Goal: Information Seeking & Learning: Learn about a topic

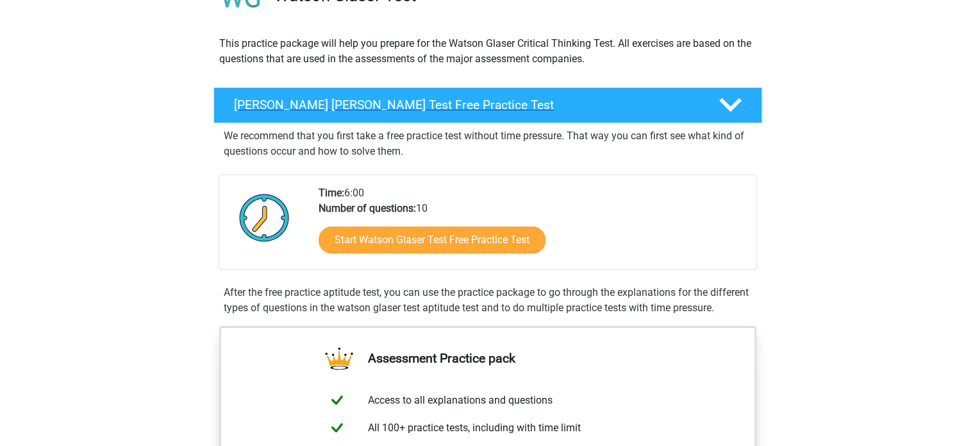
scroll to position [64, 0]
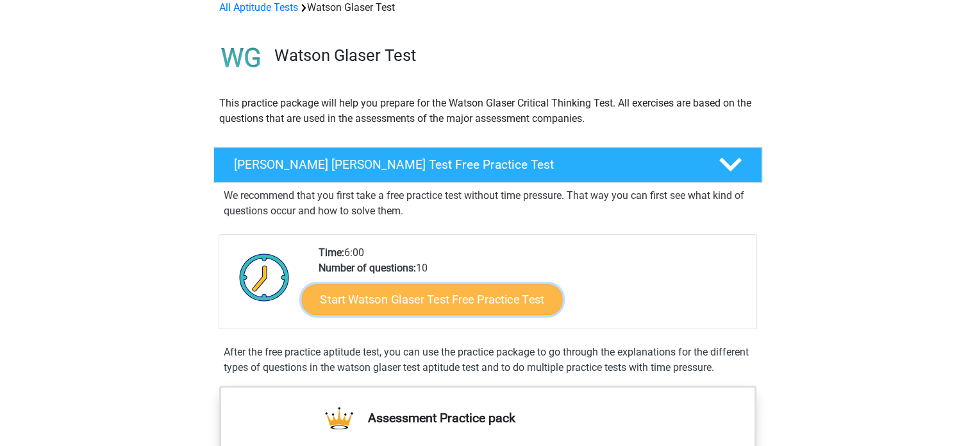
click at [433, 298] on link "Start Watson Glaser Test Free Practice Test" at bounding box center [431, 299] width 261 height 31
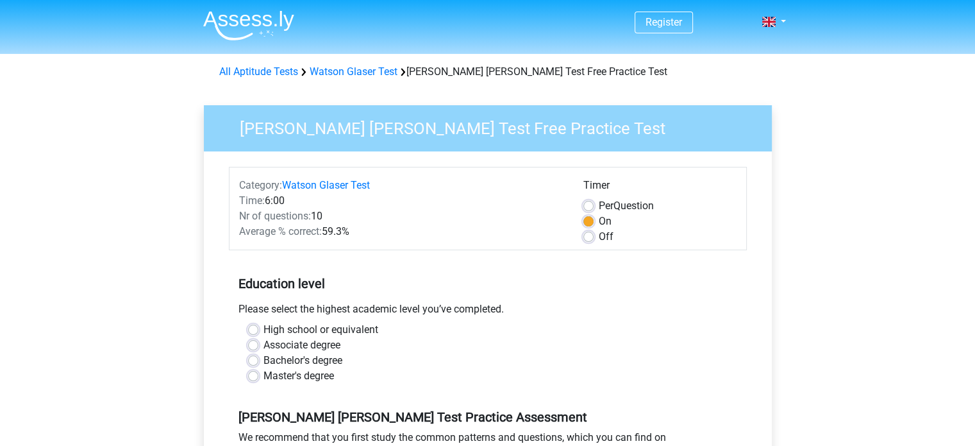
scroll to position [64, 0]
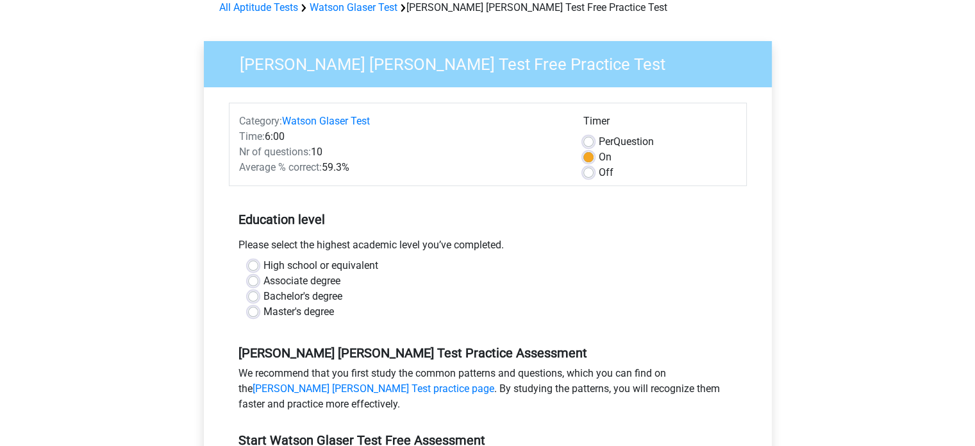
click at [264, 294] on label "Bachelor's degree" at bounding box center [303, 296] width 79 height 15
click at [251, 294] on input "Bachelor's degree" at bounding box center [253, 295] width 10 height 13
radio input "true"
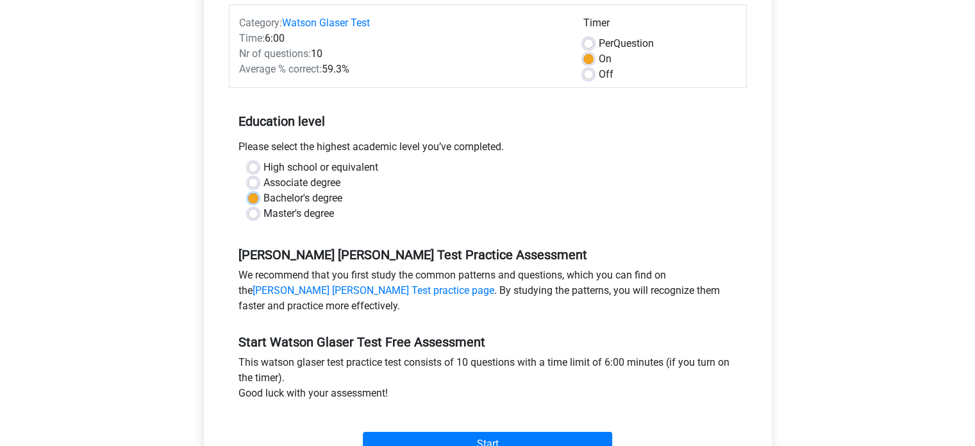
scroll to position [192, 0]
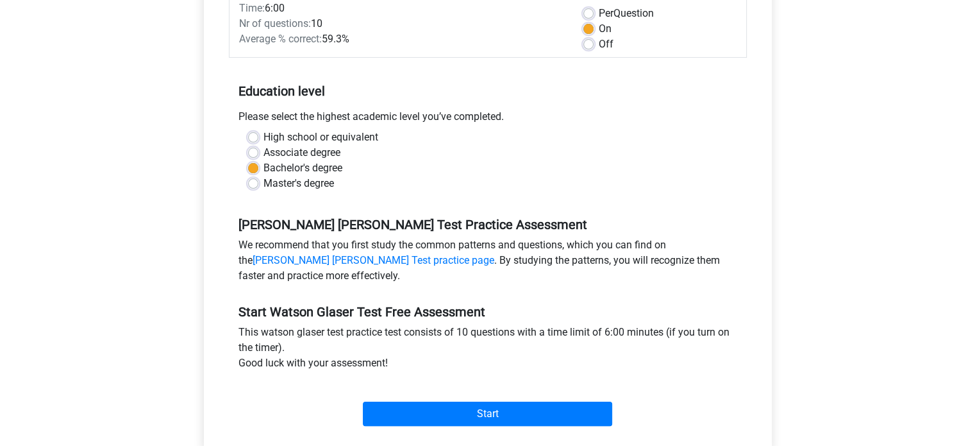
click at [595, 46] on div "Off" at bounding box center [659, 44] width 153 height 15
click at [594, 40] on div "Off" at bounding box center [659, 44] width 153 height 15
click at [599, 41] on label "Off" at bounding box center [606, 44] width 15 height 15
click at [590, 41] on input "Off" at bounding box center [588, 43] width 10 height 13
radio input "true"
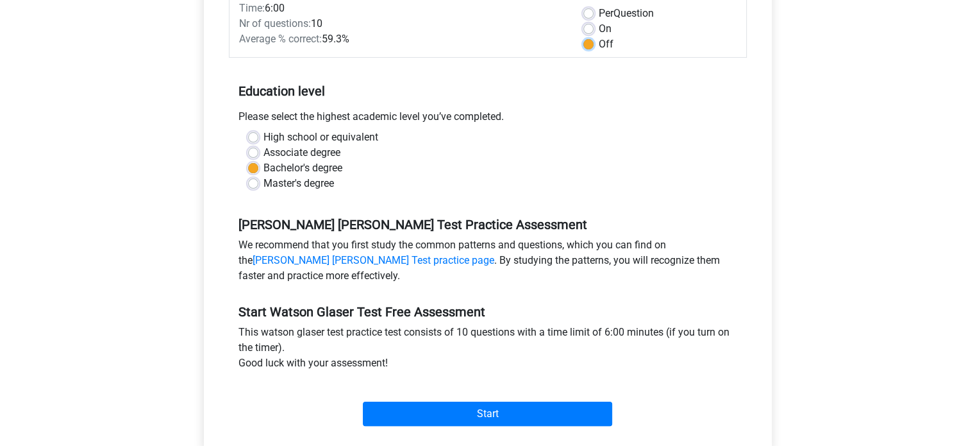
scroll to position [256, 0]
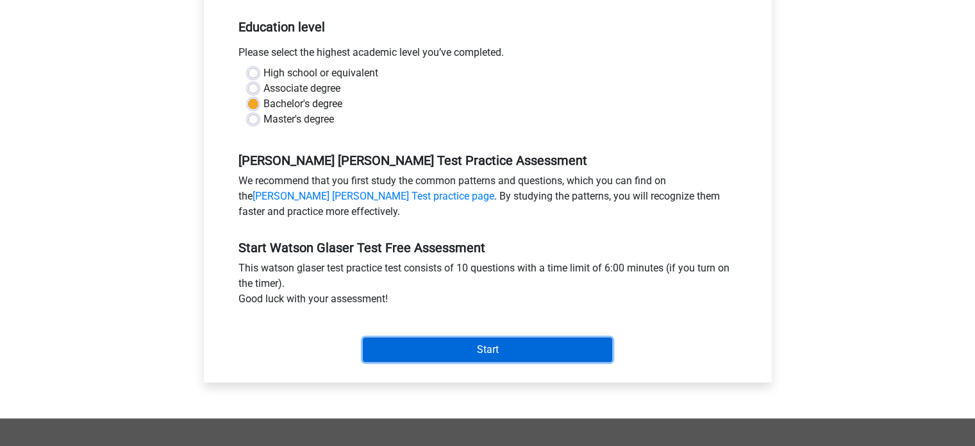
click at [484, 353] on input "Start" at bounding box center [487, 349] width 249 height 24
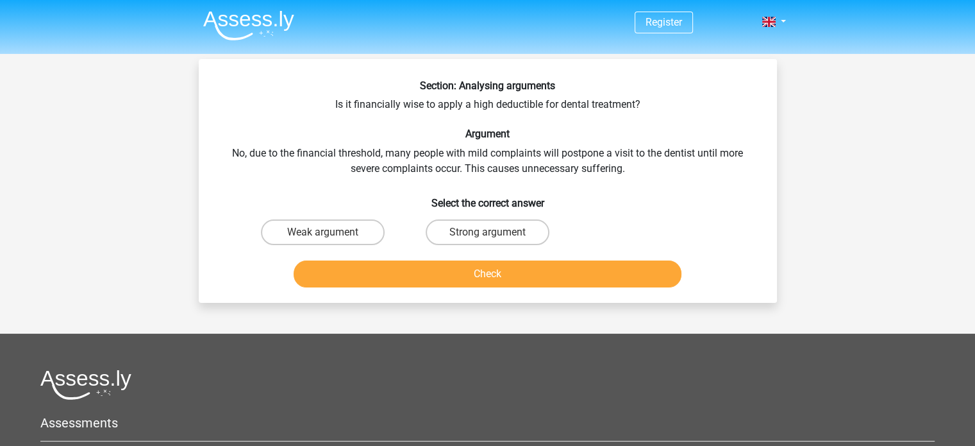
click at [492, 234] on input "Strong argument" at bounding box center [491, 236] width 8 height 8
radio input "true"
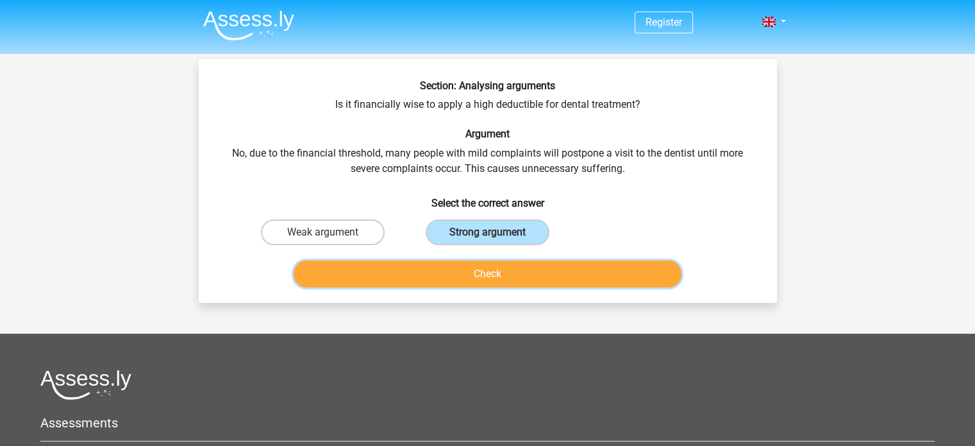
click at [492, 274] on button "Check" at bounding box center [488, 273] width 388 height 27
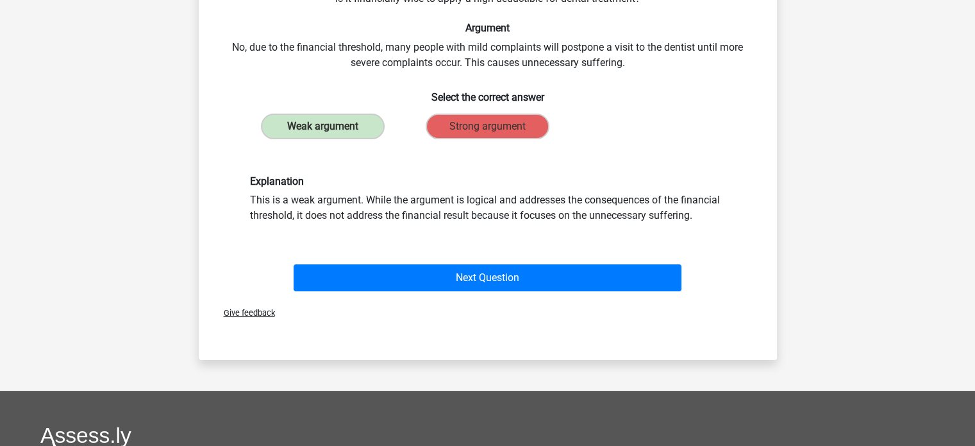
scroll to position [128, 0]
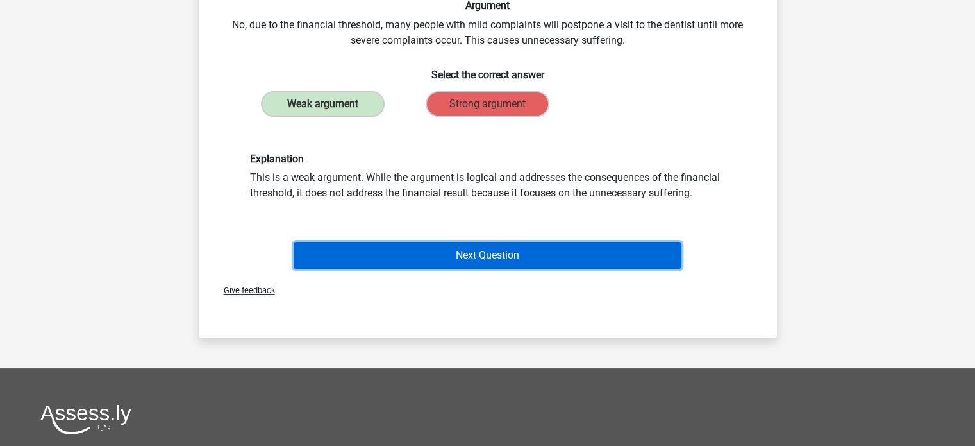
click at [481, 256] on button "Next Question" at bounding box center [488, 255] width 388 height 27
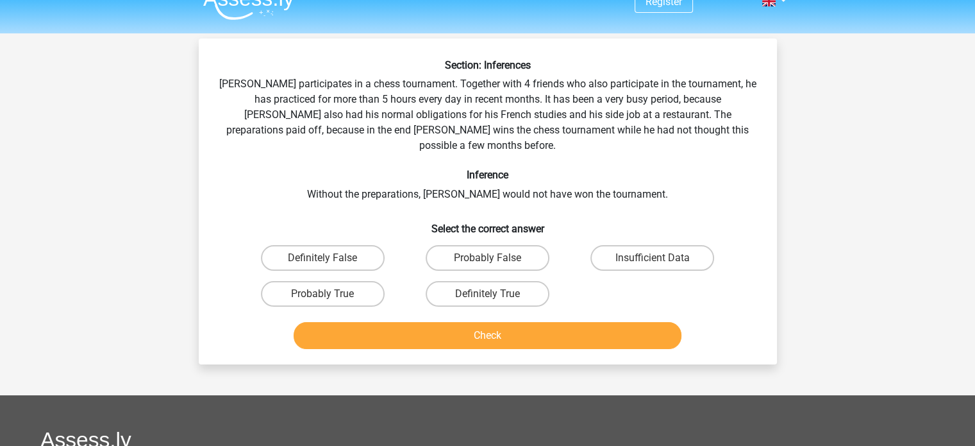
scroll to position [0, 0]
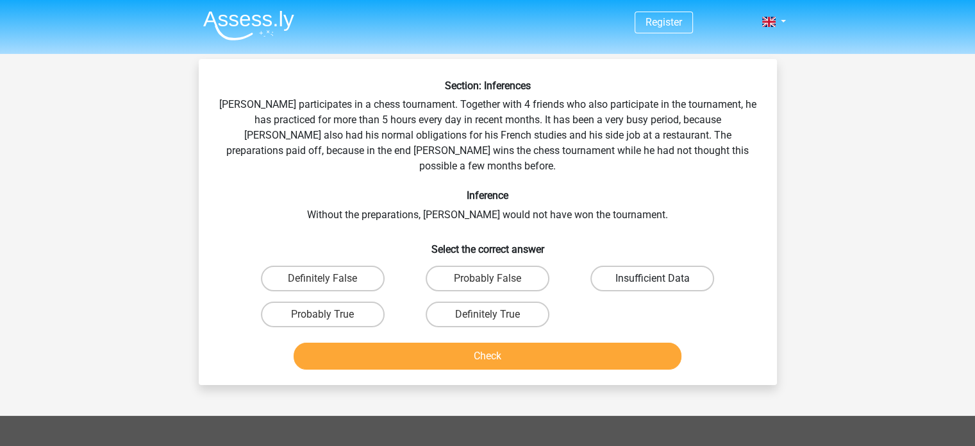
click at [631, 265] on label "Insufficient Data" at bounding box center [652, 278] width 124 height 26
click at [653, 278] on input "Insufficient Data" at bounding box center [657, 282] width 8 height 8
radio input "true"
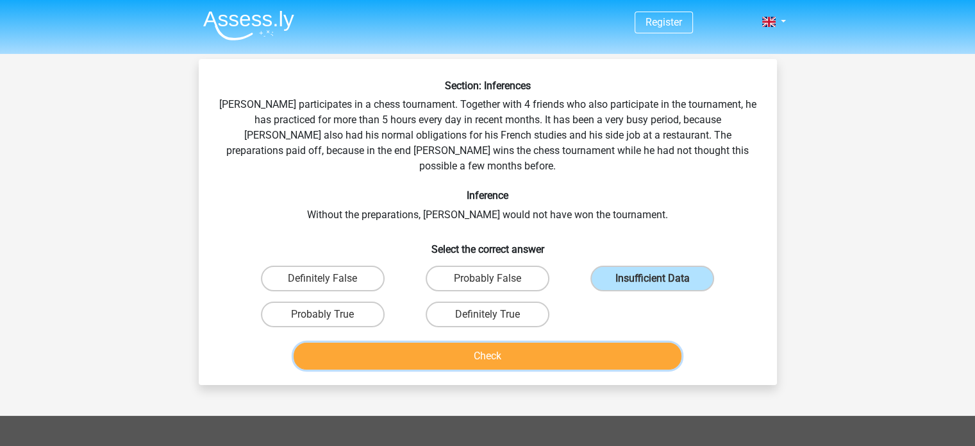
click at [548, 342] on button "Check" at bounding box center [488, 355] width 388 height 27
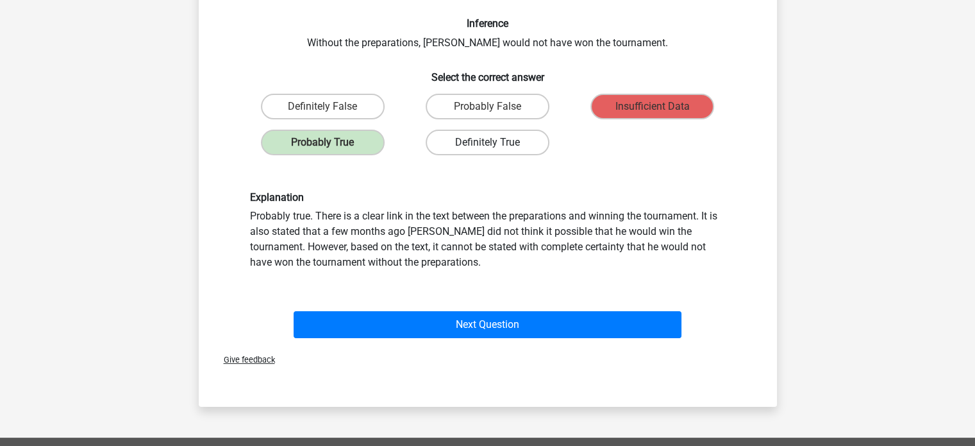
scroll to position [192, 0]
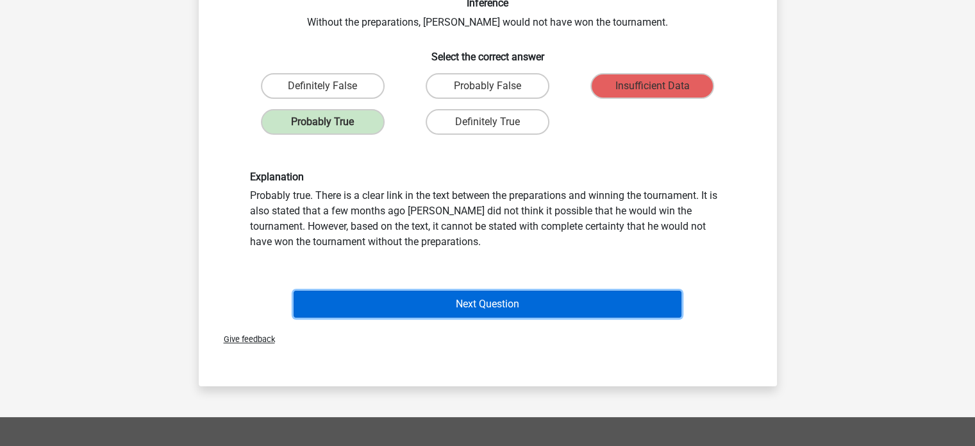
click at [485, 290] on button "Next Question" at bounding box center [488, 303] width 388 height 27
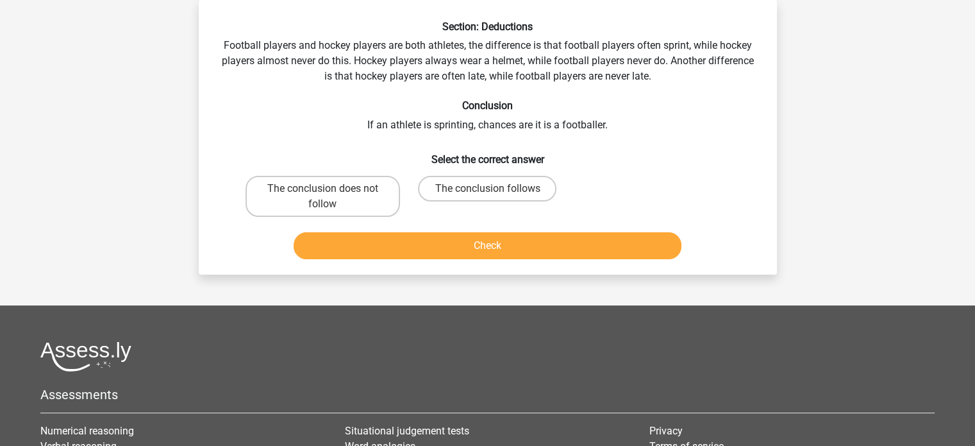
scroll to position [0, 0]
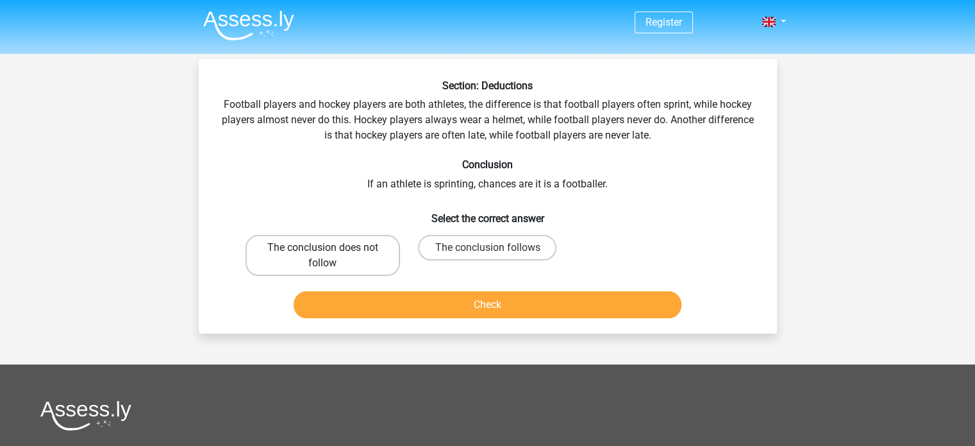
click at [287, 255] on label "The conclusion does not follow" at bounding box center [323, 255] width 155 height 41
click at [322, 255] on input "The conclusion does not follow" at bounding box center [326, 251] width 8 height 8
radio input "true"
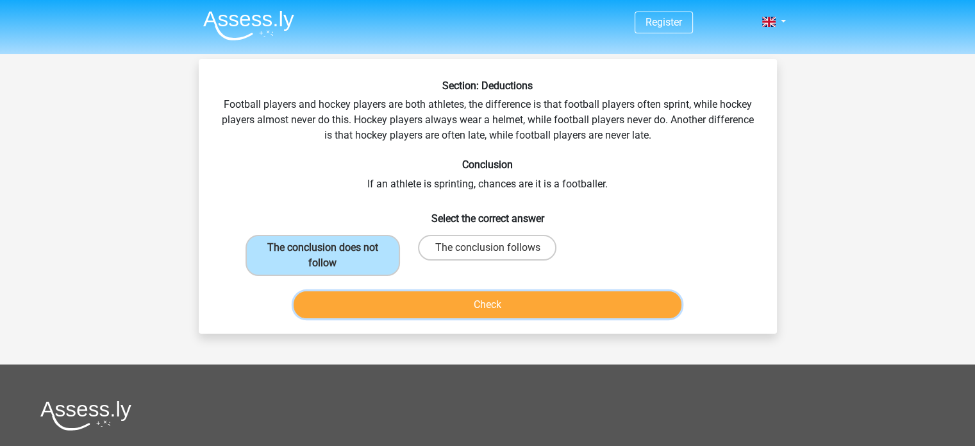
click at [477, 306] on button "Check" at bounding box center [488, 304] width 388 height 27
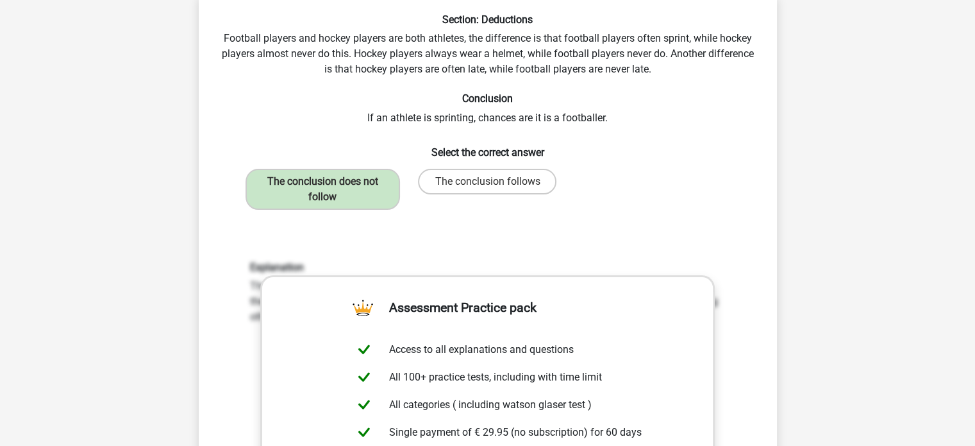
scroll to position [64, 0]
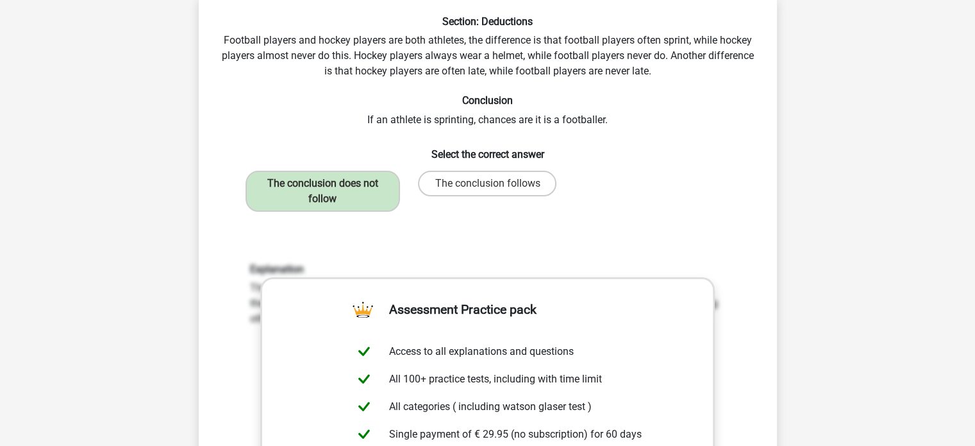
click at [501, 240] on div "Explanation The conclusion does not follow. Nothing is stated about how many fo…" at bounding box center [487, 431] width 537 height 398
click at [333, 187] on label "The conclusion does not follow" at bounding box center [323, 191] width 155 height 41
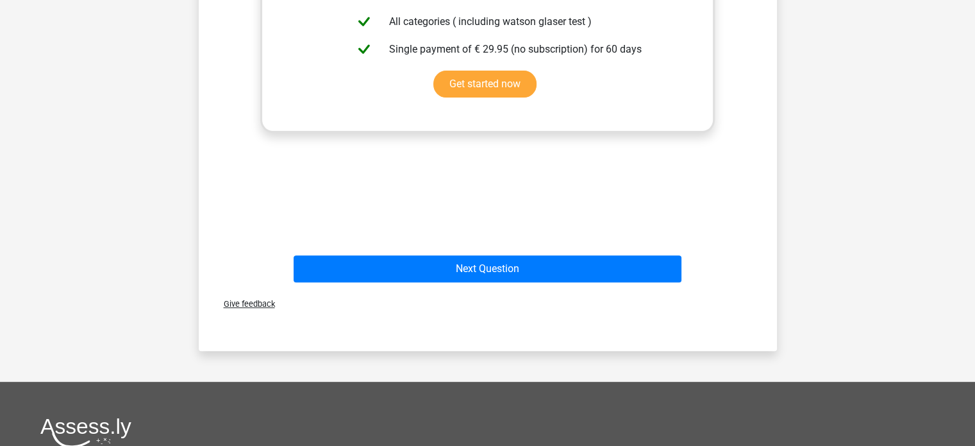
scroll to position [513, 0]
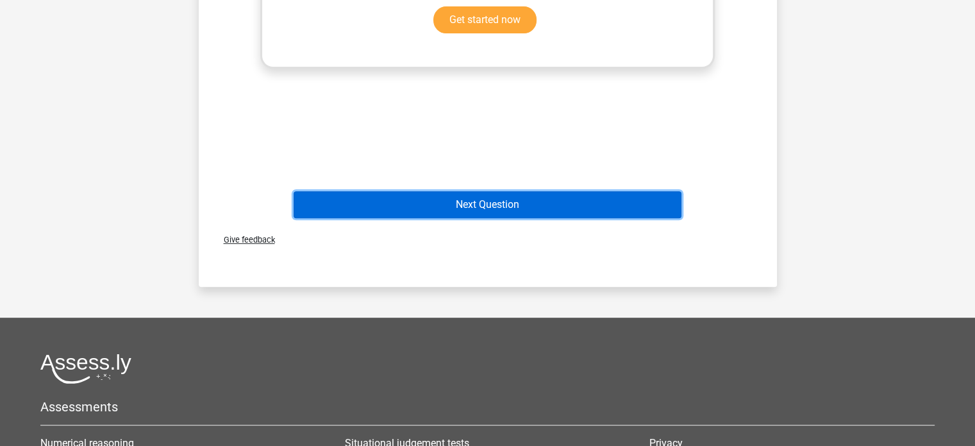
click at [455, 205] on button "Next Question" at bounding box center [488, 204] width 388 height 27
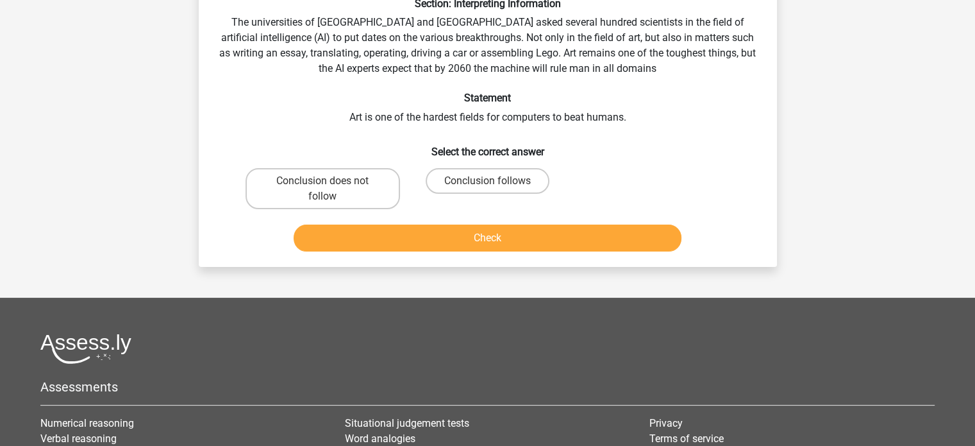
scroll to position [59, 0]
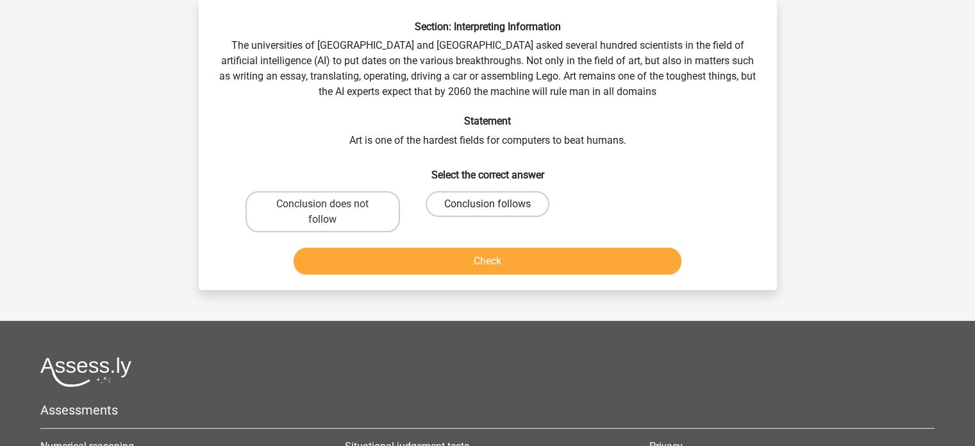
click at [454, 205] on label "Conclusion follows" at bounding box center [488, 204] width 124 height 26
click at [487, 205] on input "Conclusion follows" at bounding box center [491, 208] width 8 height 8
radio input "true"
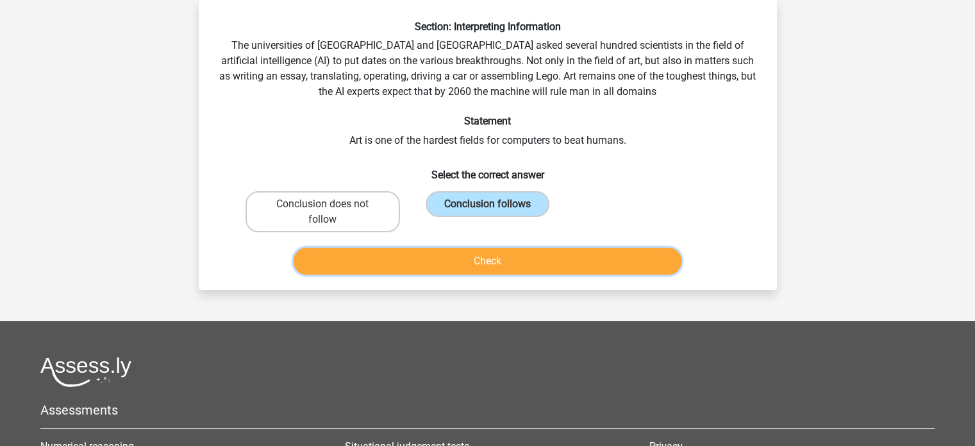
click at [476, 264] on button "Check" at bounding box center [488, 260] width 388 height 27
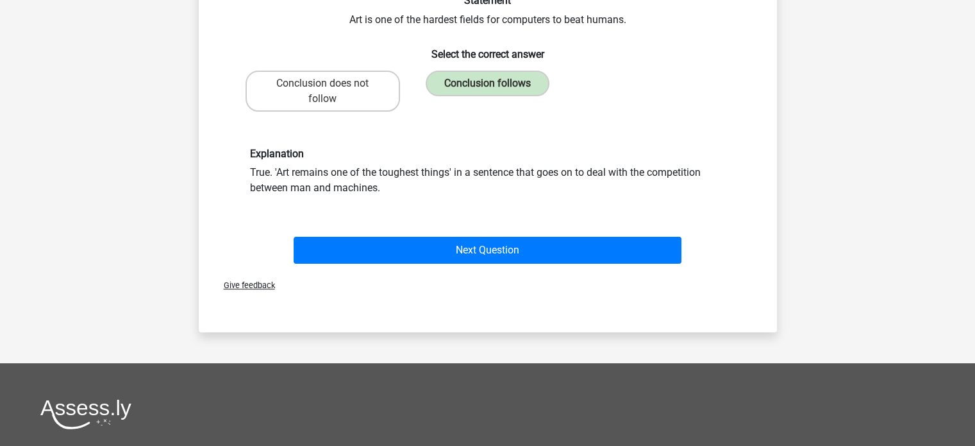
scroll to position [187, 0]
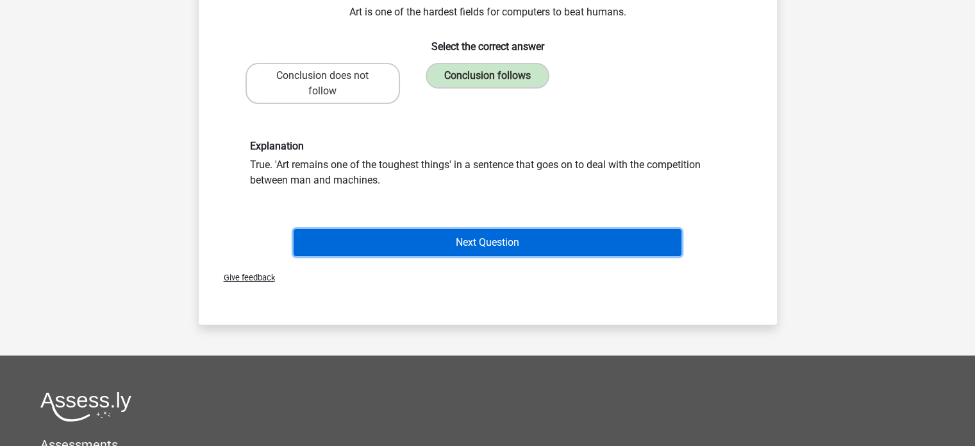
click at [476, 249] on button "Next Question" at bounding box center [488, 242] width 388 height 27
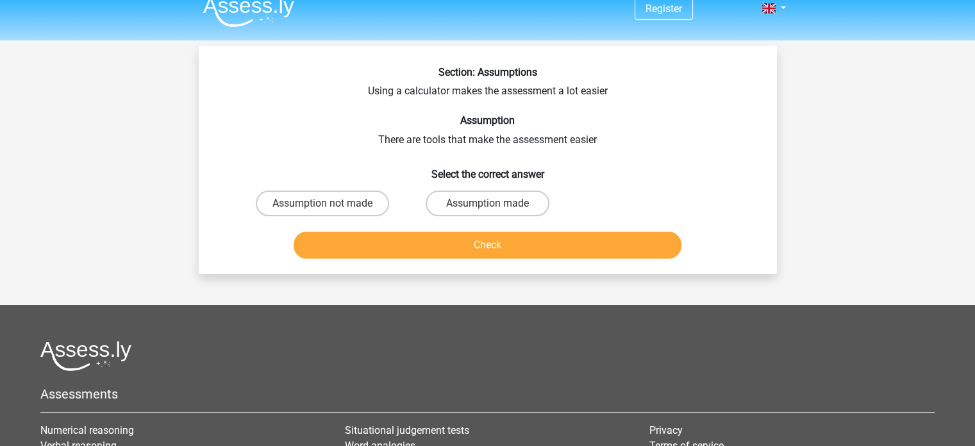
scroll to position [0, 0]
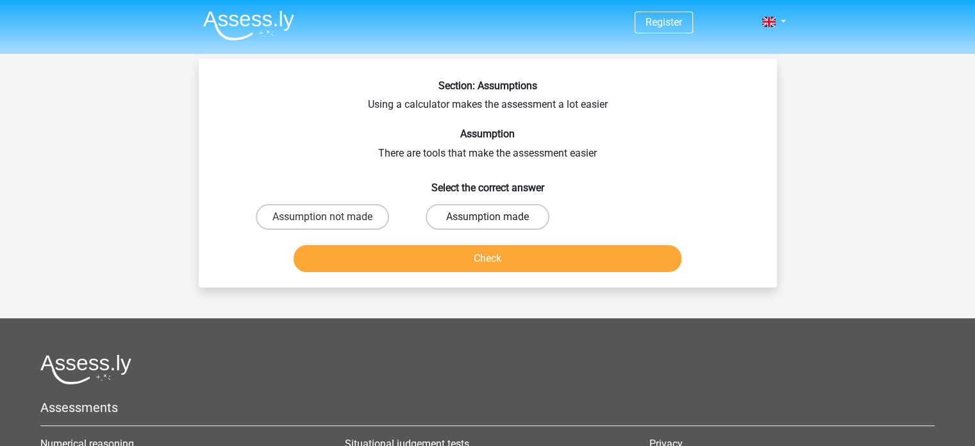
click at [471, 216] on label "Assumption made" at bounding box center [488, 217] width 124 height 26
click at [487, 217] on input "Assumption made" at bounding box center [491, 221] width 8 height 8
radio input "true"
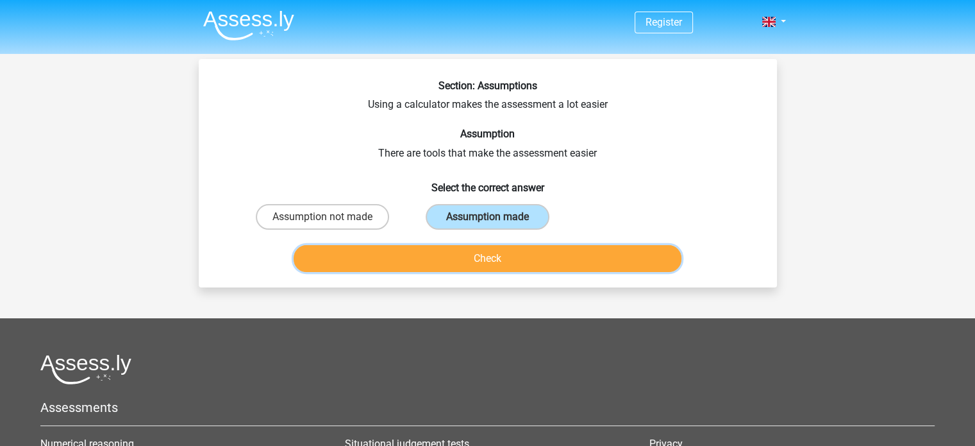
click at [476, 256] on button "Check" at bounding box center [488, 258] width 388 height 27
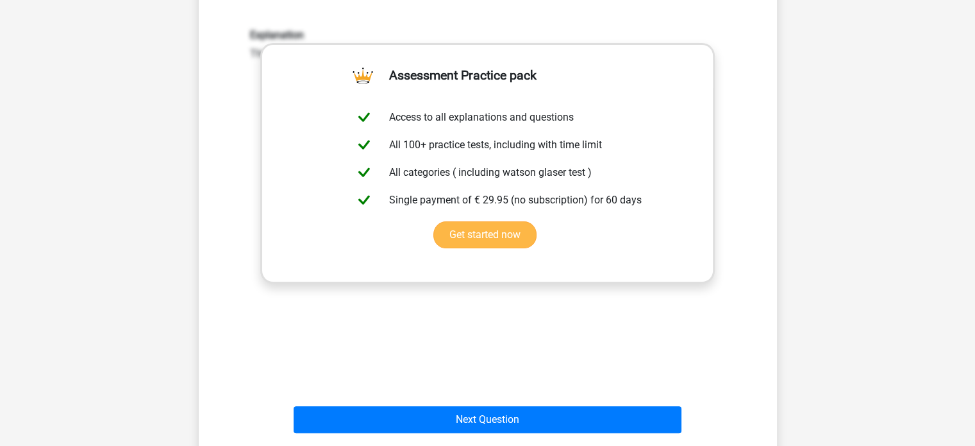
scroll to position [321, 0]
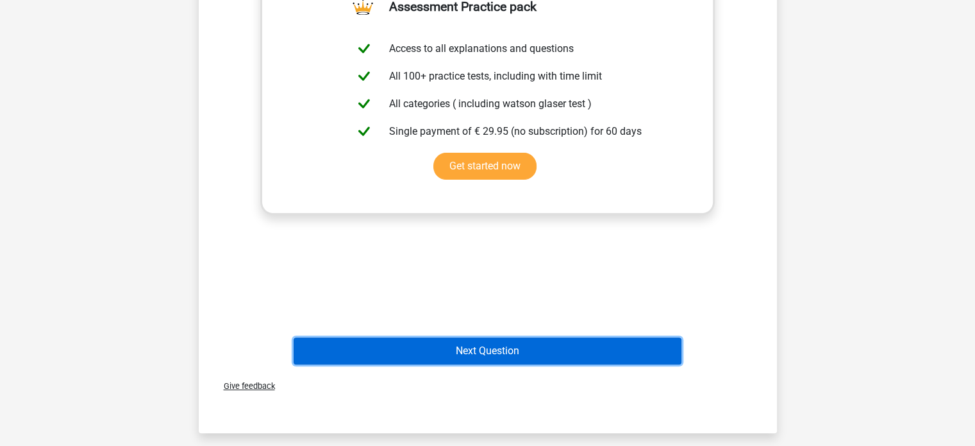
click at [480, 348] on button "Next Question" at bounding box center [488, 350] width 388 height 27
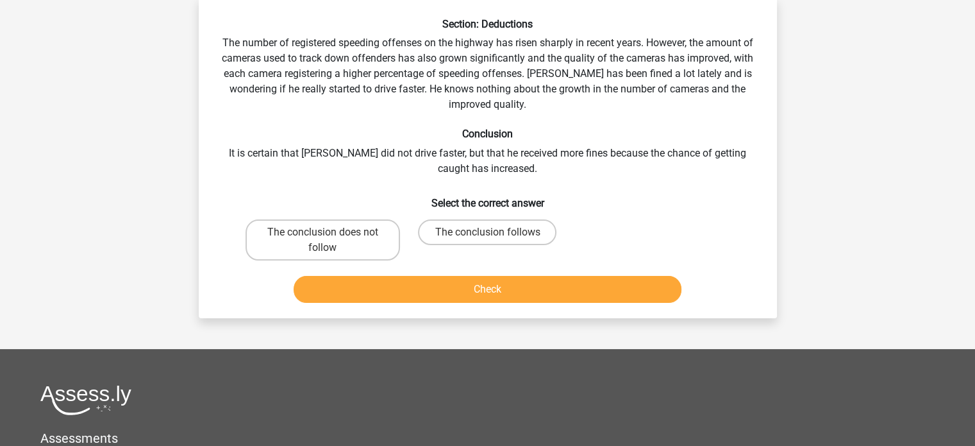
scroll to position [59, 0]
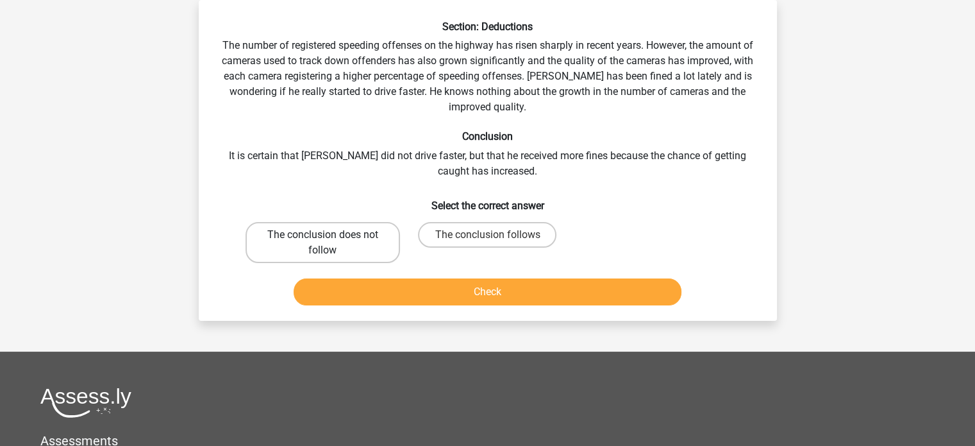
click at [316, 242] on label "The conclusion does not follow" at bounding box center [323, 242] width 155 height 41
click at [322, 242] on input "The conclusion does not follow" at bounding box center [326, 239] width 8 height 8
radio input "true"
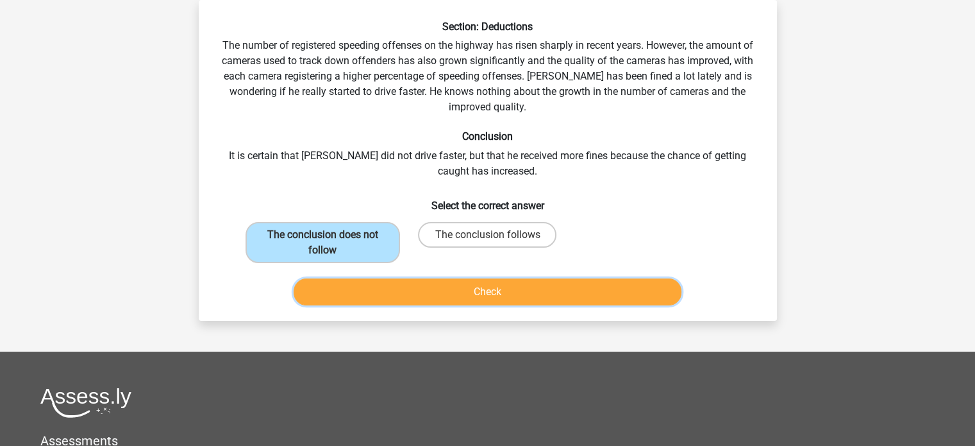
click at [487, 290] on button "Check" at bounding box center [488, 291] width 388 height 27
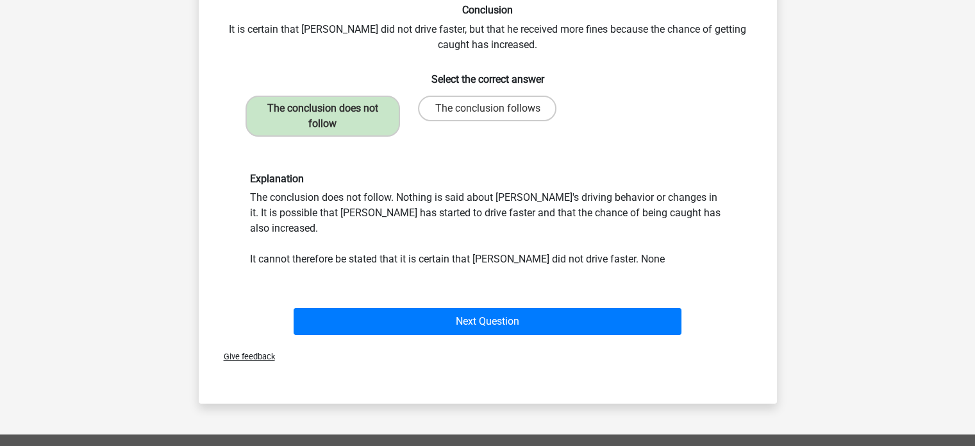
scroll to position [251, 0]
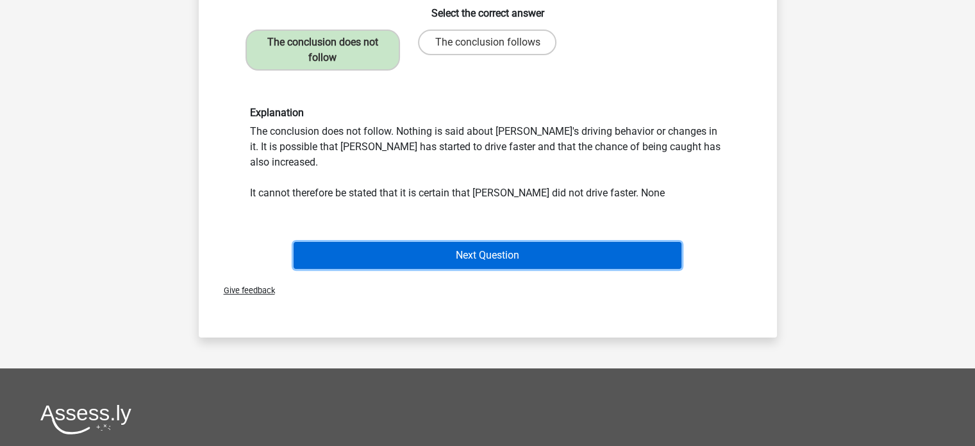
click at [490, 242] on button "Next Question" at bounding box center [488, 255] width 388 height 27
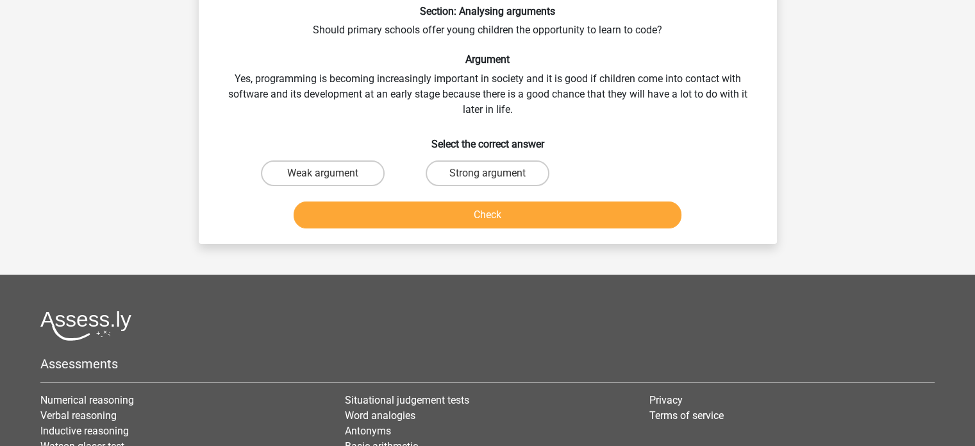
scroll to position [59, 0]
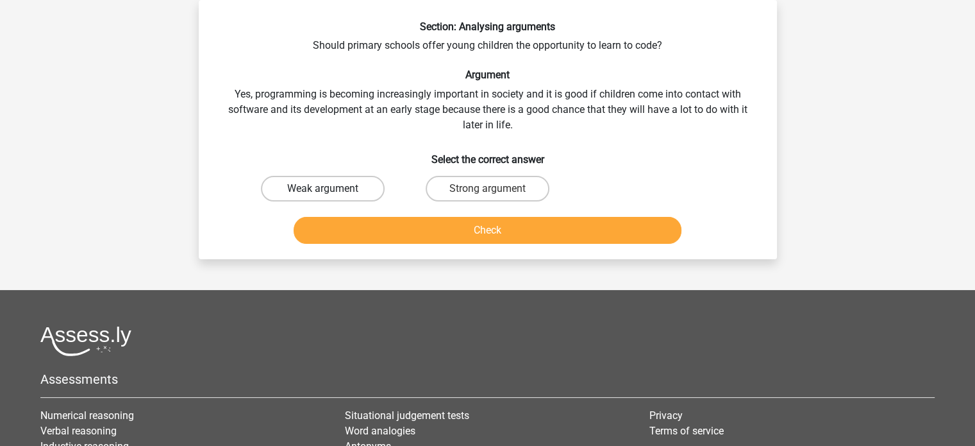
click at [326, 187] on label "Weak argument" at bounding box center [323, 189] width 124 height 26
click at [326, 188] on input "Weak argument" at bounding box center [326, 192] width 8 height 8
radio input "true"
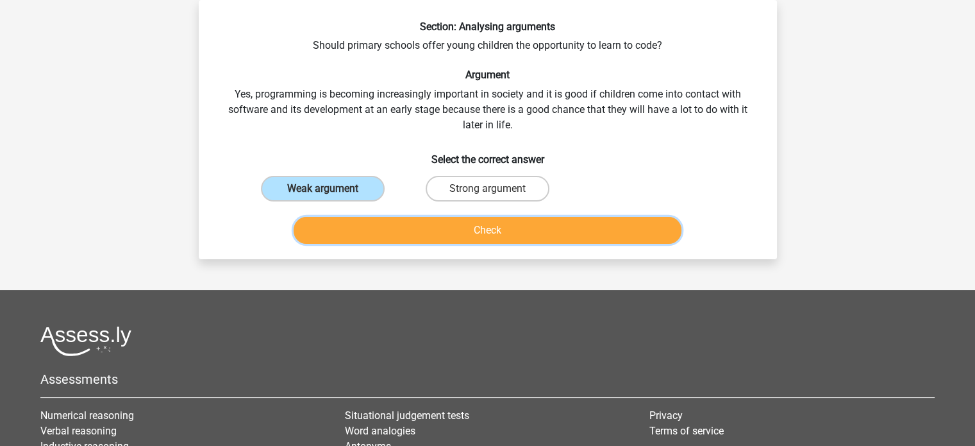
click at [485, 233] on button "Check" at bounding box center [488, 230] width 388 height 27
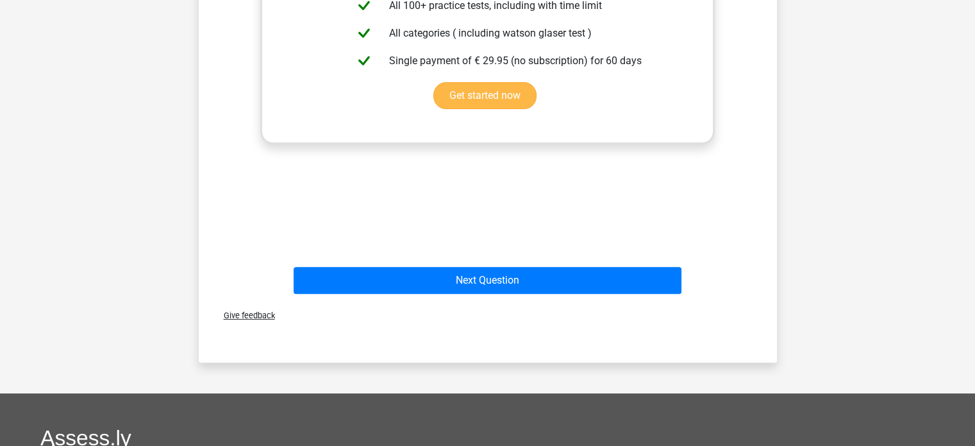
scroll to position [444, 0]
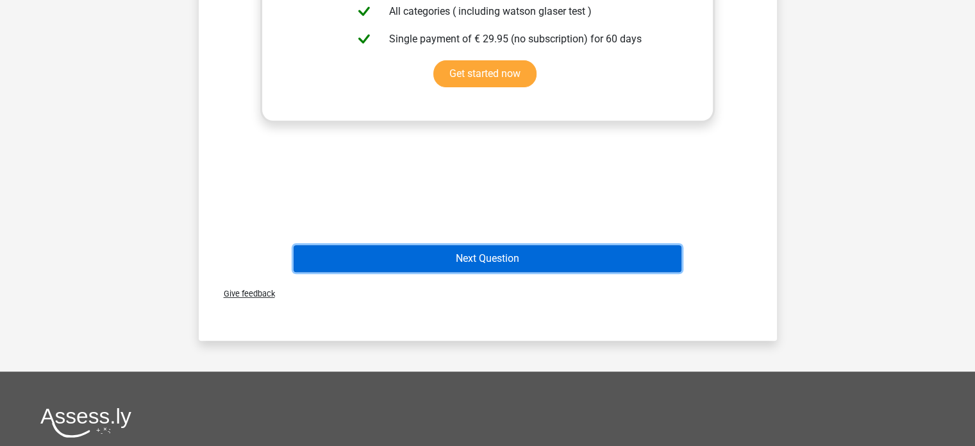
click at [485, 260] on button "Next Question" at bounding box center [488, 258] width 388 height 27
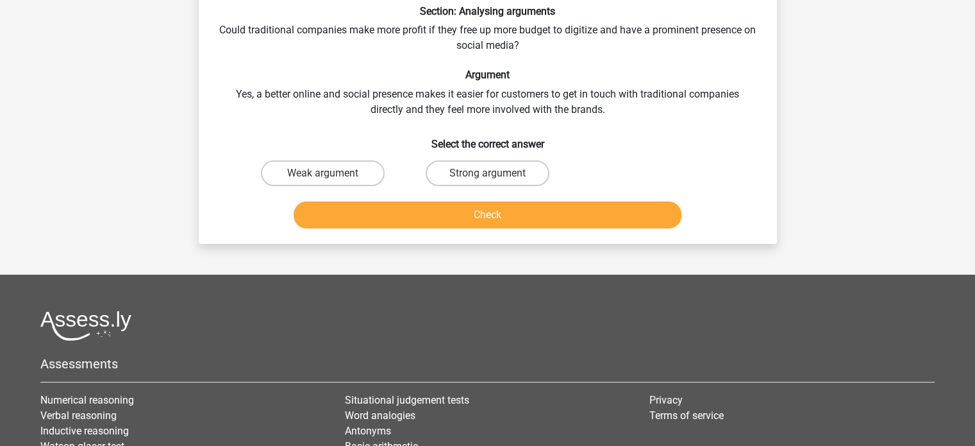
scroll to position [59, 0]
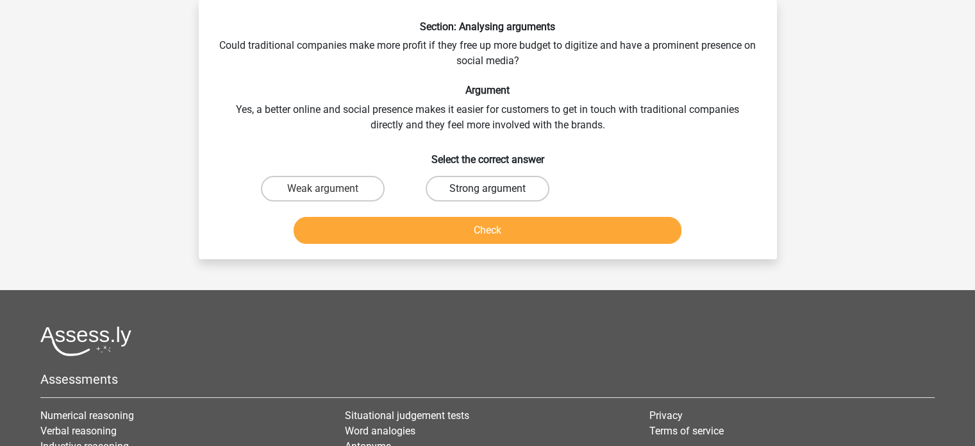
click at [486, 190] on label "Strong argument" at bounding box center [488, 189] width 124 height 26
click at [487, 190] on input "Strong argument" at bounding box center [491, 192] width 8 height 8
radio input "true"
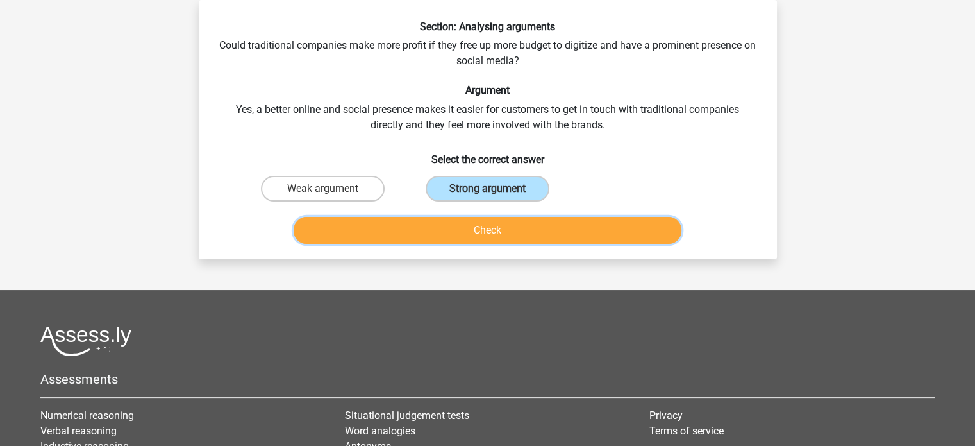
click at [482, 233] on button "Check" at bounding box center [488, 230] width 388 height 27
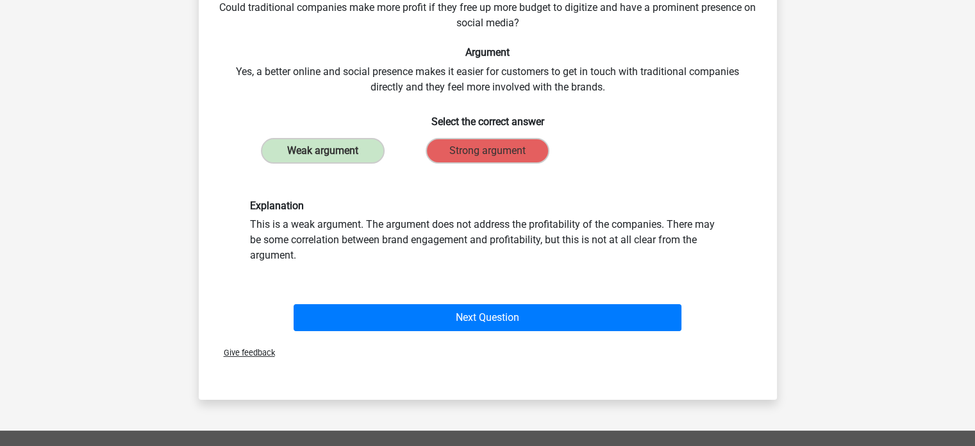
scroll to position [192, 0]
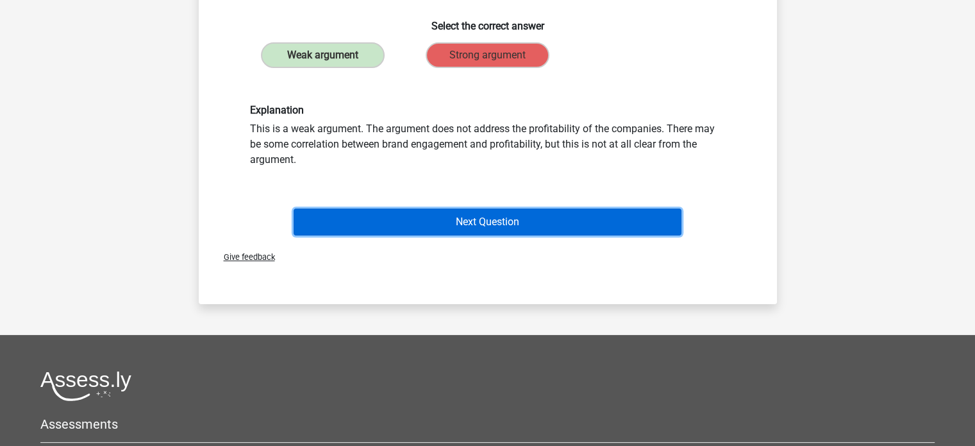
click at [479, 220] on button "Next Question" at bounding box center [488, 221] width 388 height 27
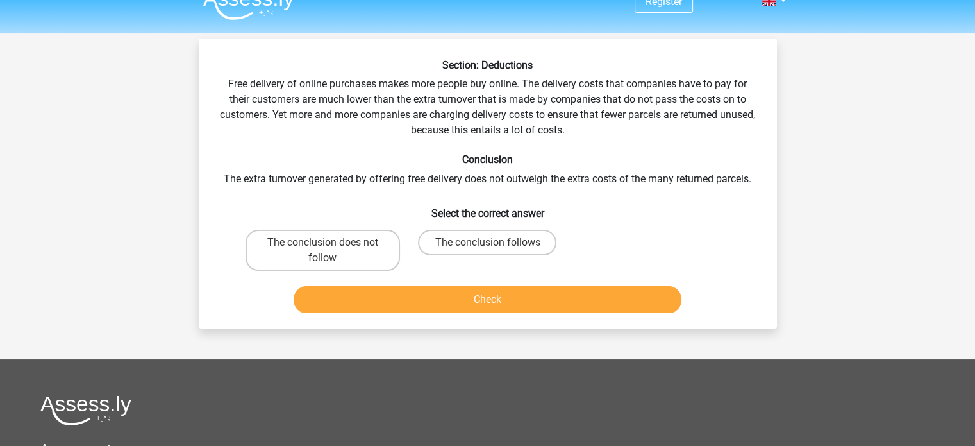
scroll to position [0, 0]
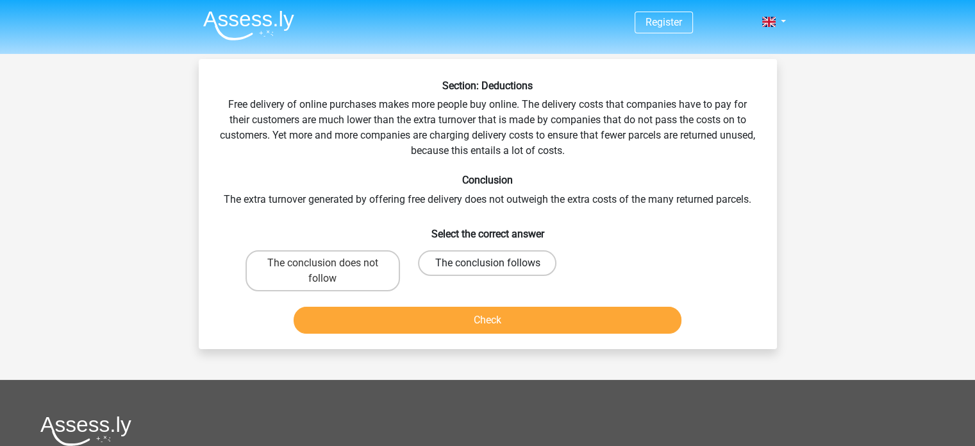
click at [474, 264] on label "The conclusion follows" at bounding box center [487, 263] width 138 height 26
click at [487, 264] on input "The conclusion follows" at bounding box center [491, 267] width 8 height 8
radio input "true"
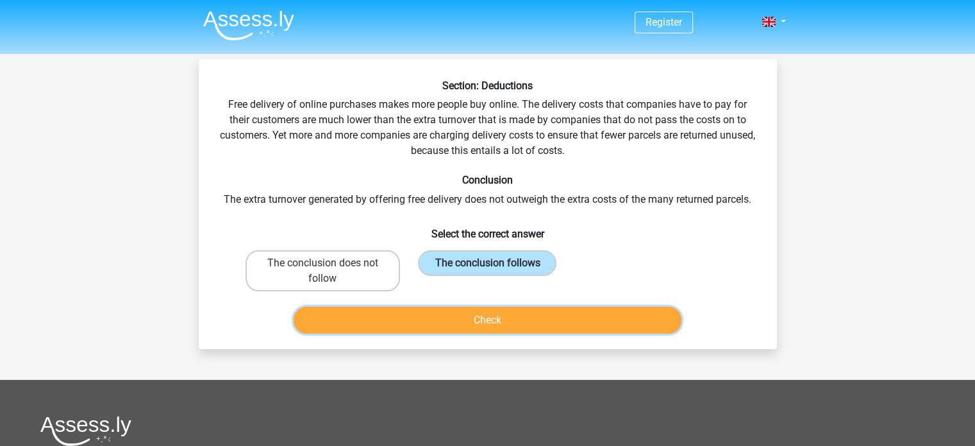
click at [473, 320] on button "Check" at bounding box center [488, 319] width 388 height 27
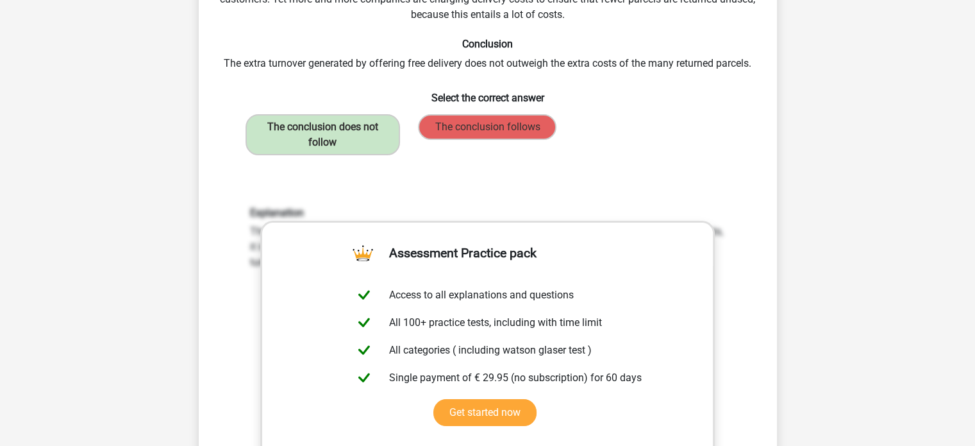
scroll to position [128, 0]
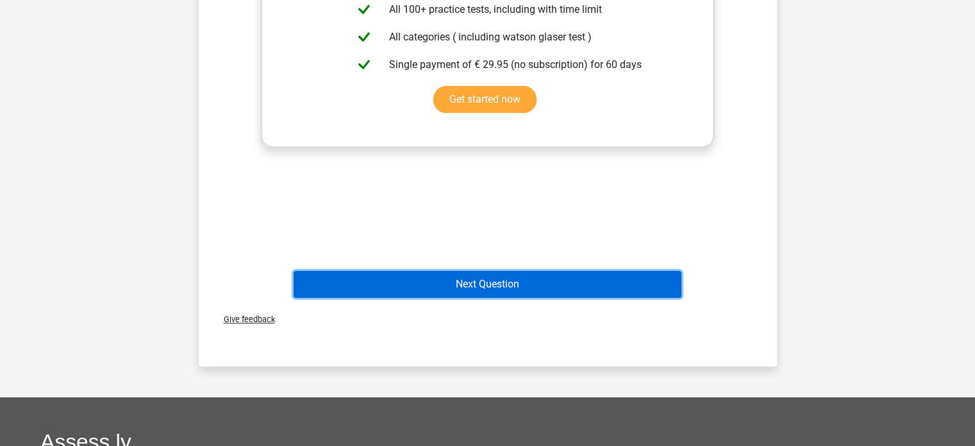
click at [467, 278] on button "Next Question" at bounding box center [488, 284] width 388 height 27
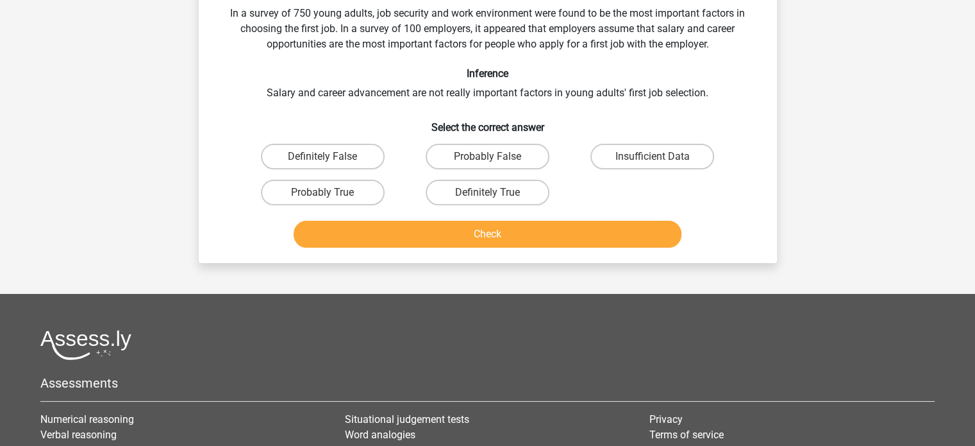
scroll to position [59, 0]
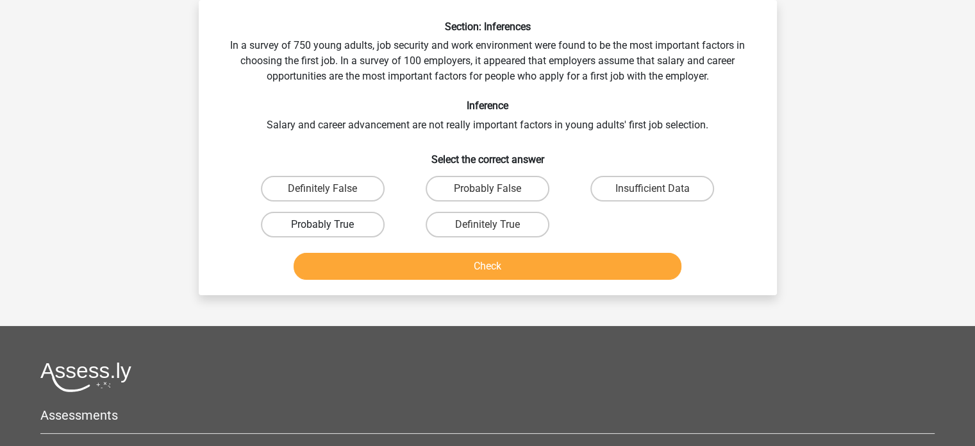
click at [332, 230] on label "Probably True" at bounding box center [323, 225] width 124 height 26
click at [331, 230] on input "Probably True" at bounding box center [326, 228] width 8 height 8
radio input "true"
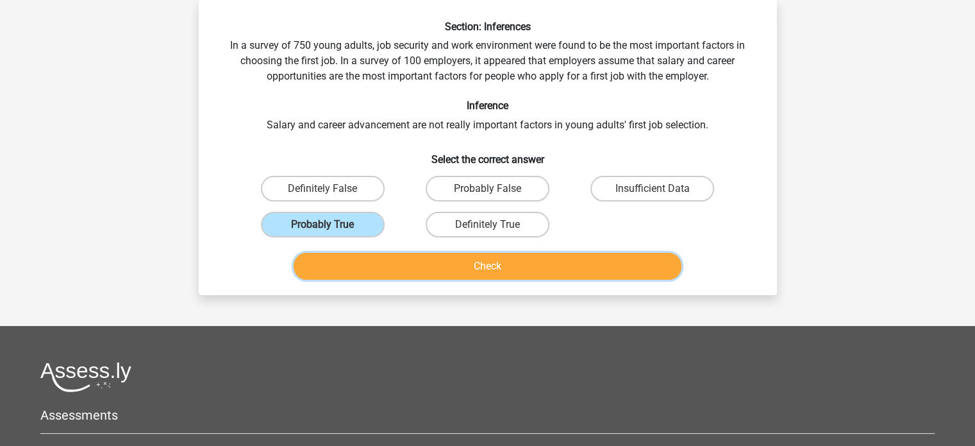
click at [479, 260] on button "Check" at bounding box center [488, 266] width 388 height 27
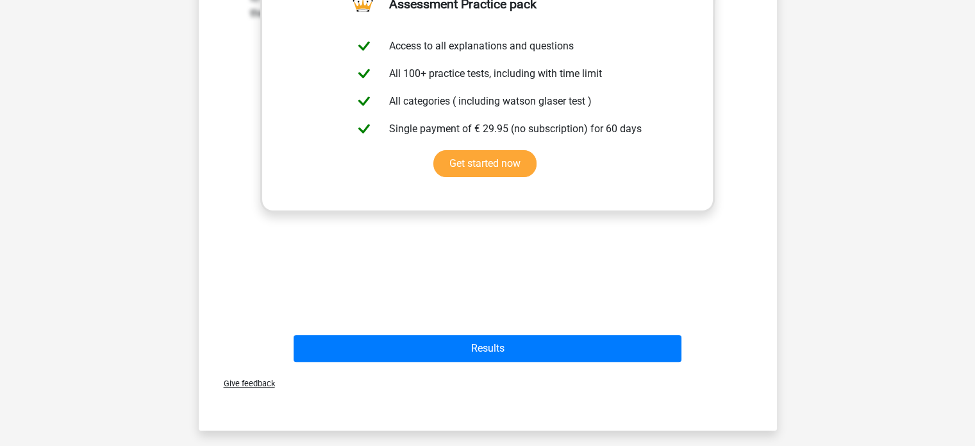
scroll to position [449, 0]
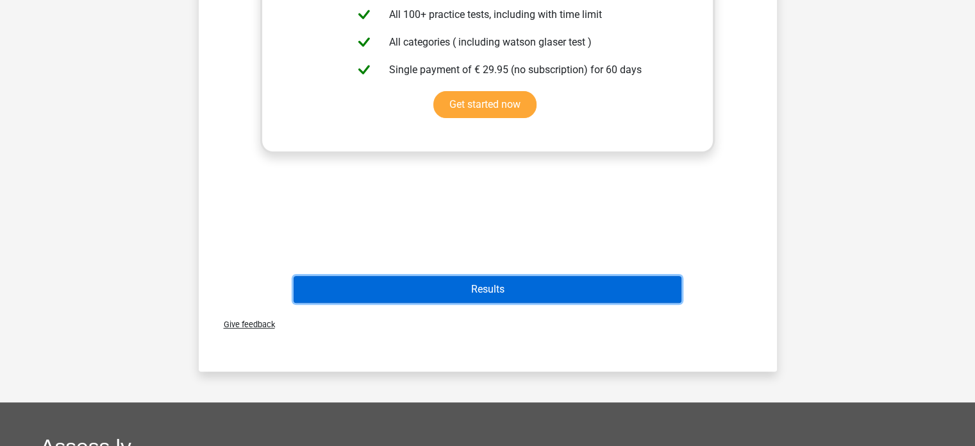
click at [478, 287] on button "Results" at bounding box center [488, 289] width 388 height 27
